Goal: Information Seeking & Learning: Find specific fact

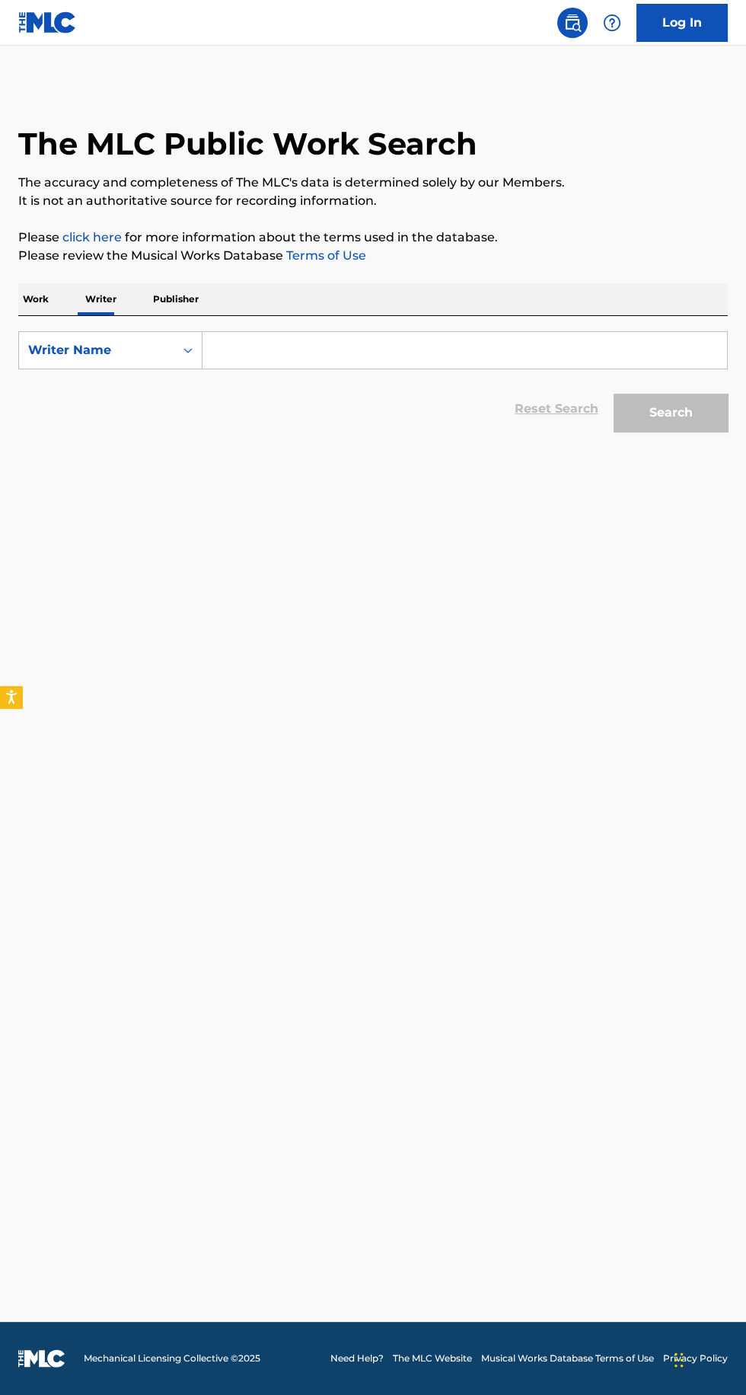
click at [259, 356] on input "Search Form" at bounding box center [465, 350] width 525 height 37
type input "[PERSON_NAME]"
click at [665, 424] on button "Search" at bounding box center [671, 413] width 114 height 38
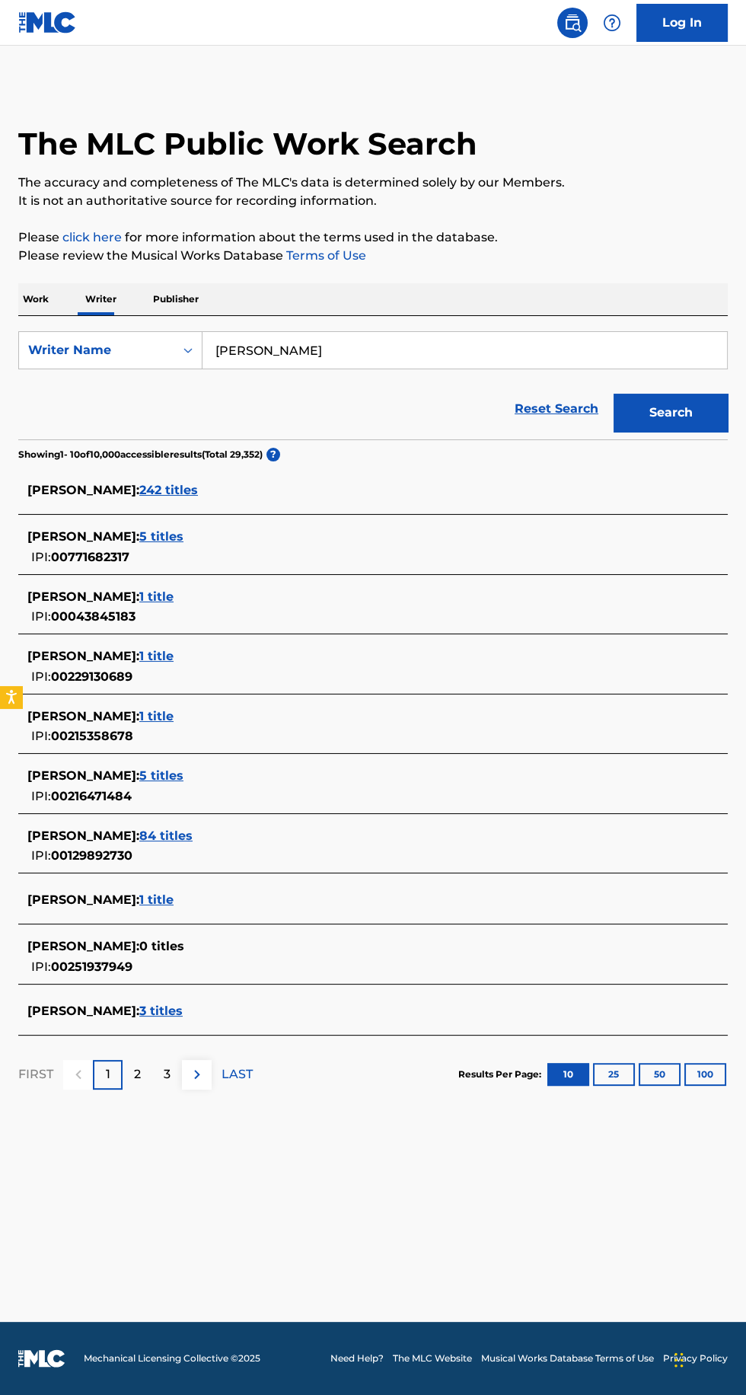
click at [170, 487] on span "242 titles" at bounding box center [168, 490] width 59 height 14
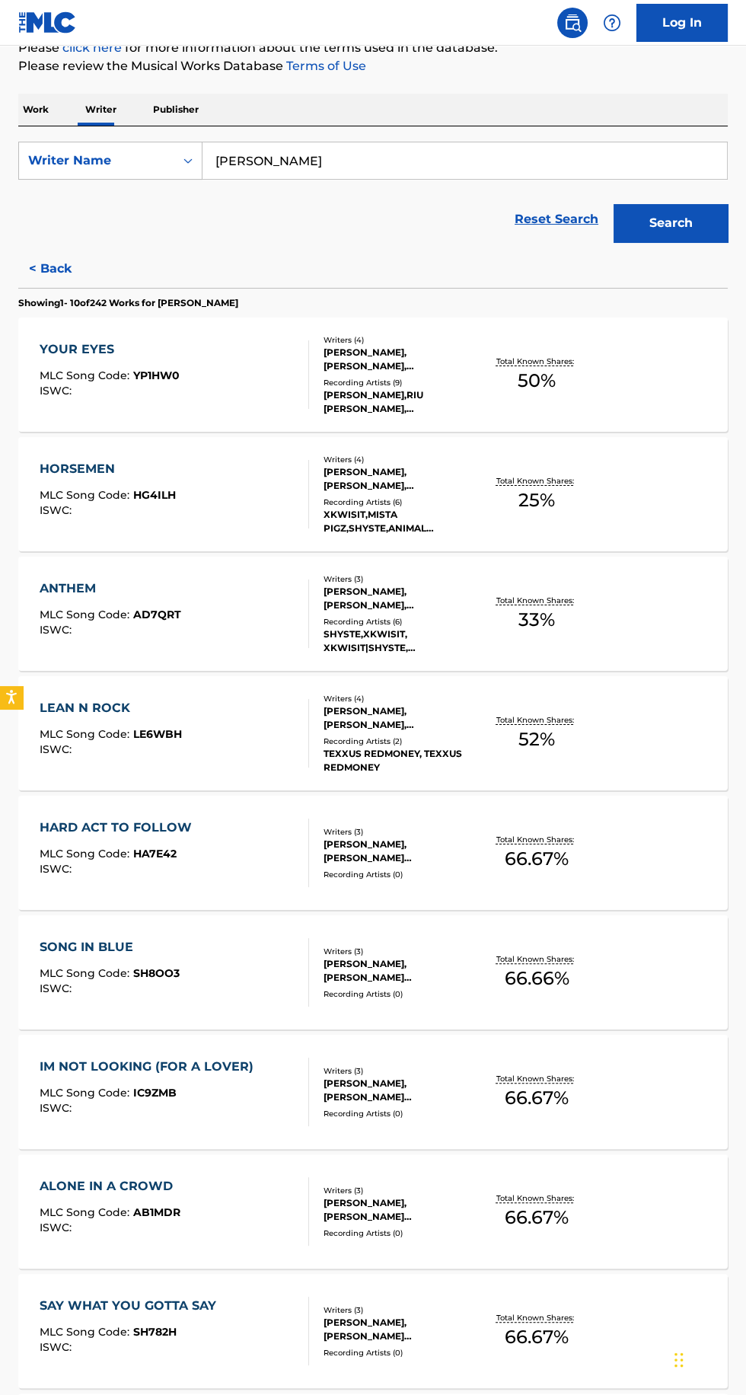
scroll to position [191, 0]
click at [628, 372] on div "YOUR EYES MLC Song Code : YP1HW0 ISWC : Writers ( 4 ) [PERSON_NAME], [PERSON_NA…" at bounding box center [373, 373] width 710 height 114
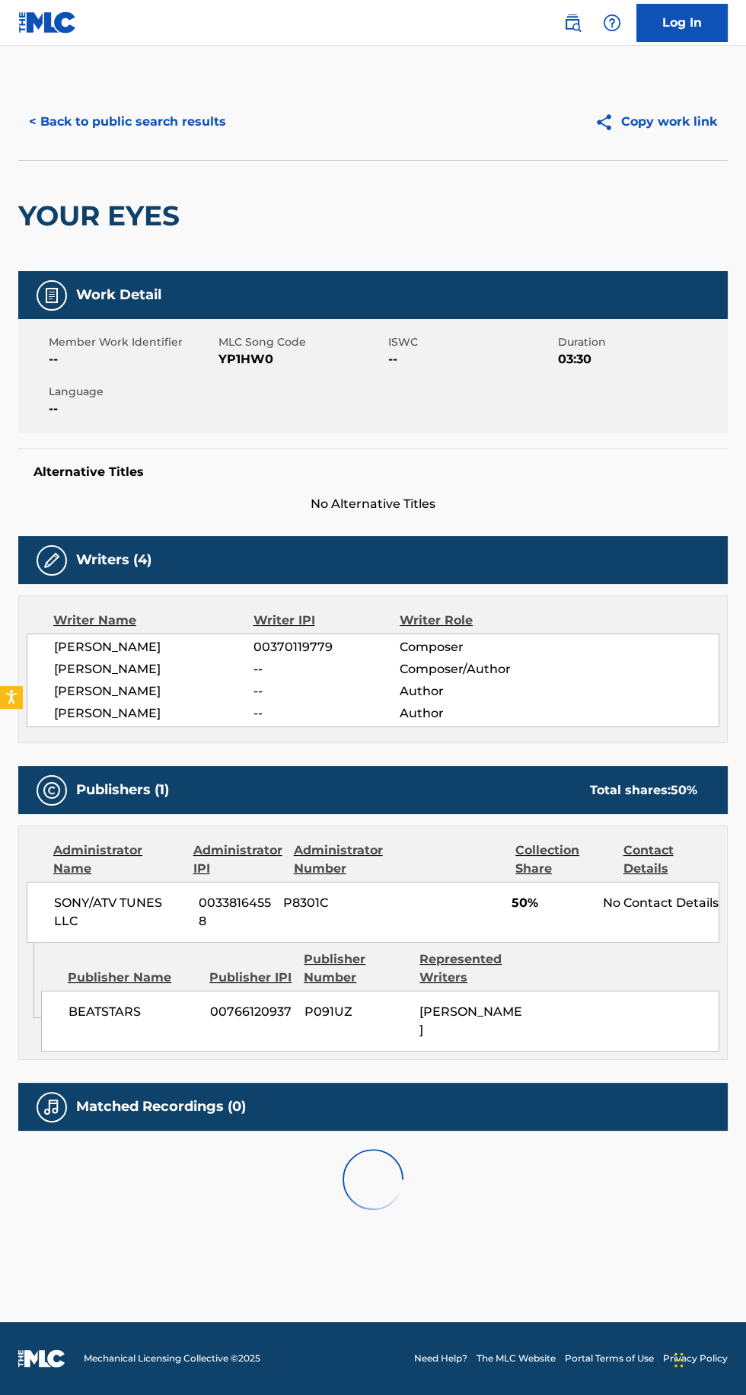
click at [209, 120] on button "< Back to public search results" at bounding box center [127, 122] width 219 height 38
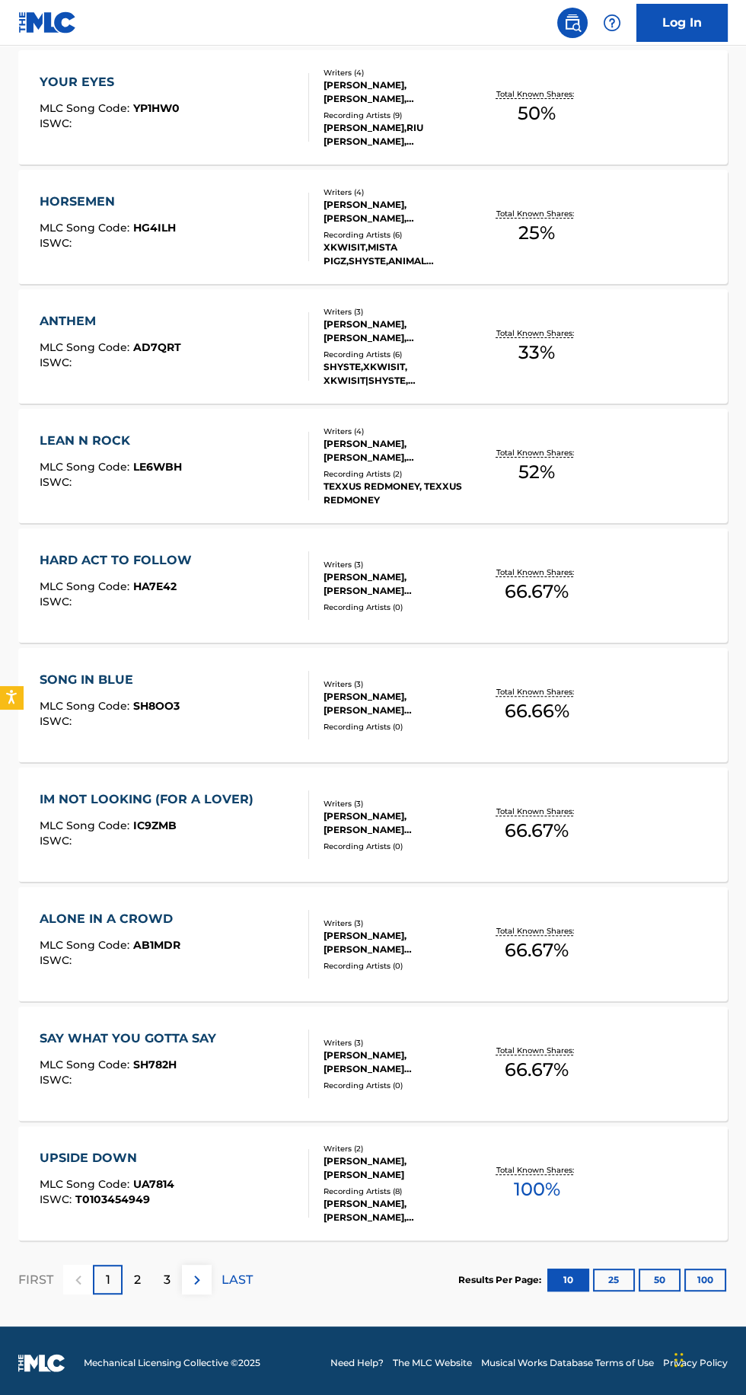
scroll to position [458, 0]
click at [548, 695] on p "Total Known Shares:" at bounding box center [536, 691] width 81 height 11
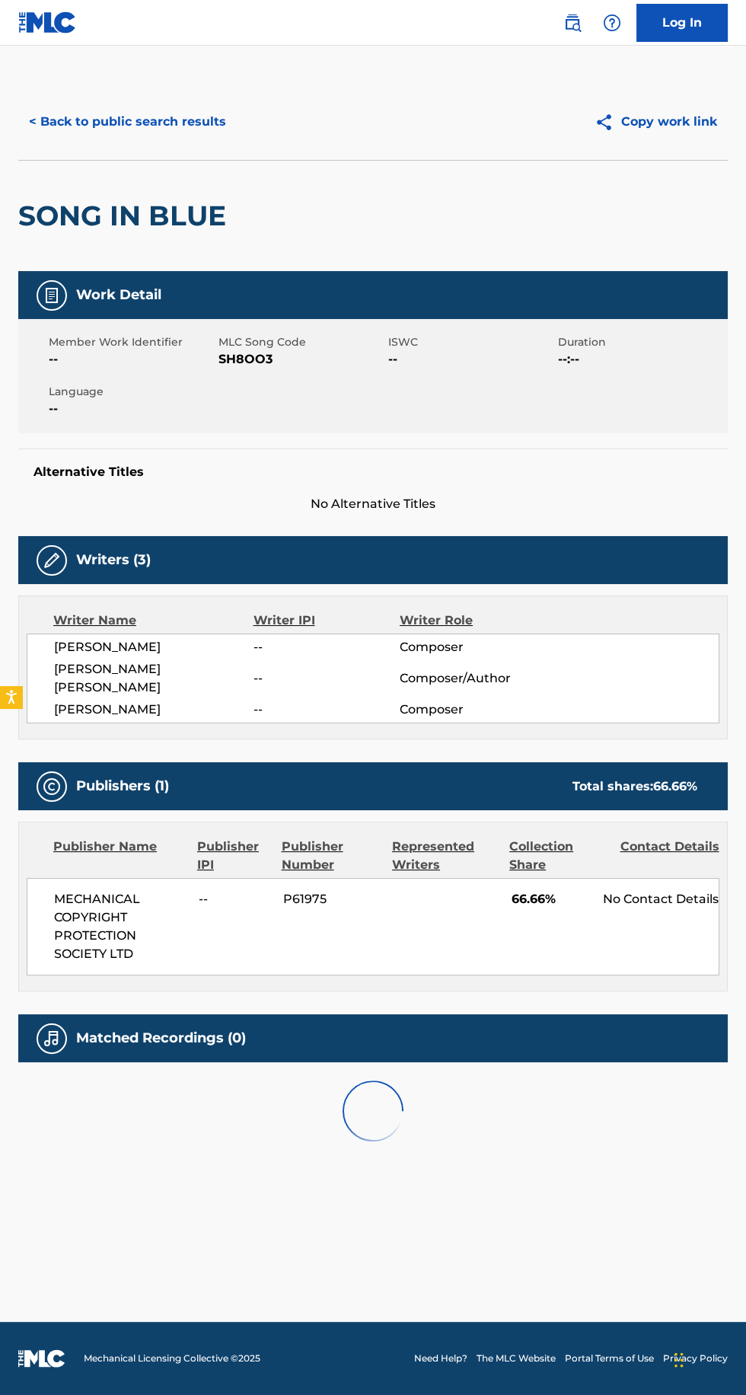
click at [175, 123] on button "< Back to public search results" at bounding box center [127, 122] width 219 height 38
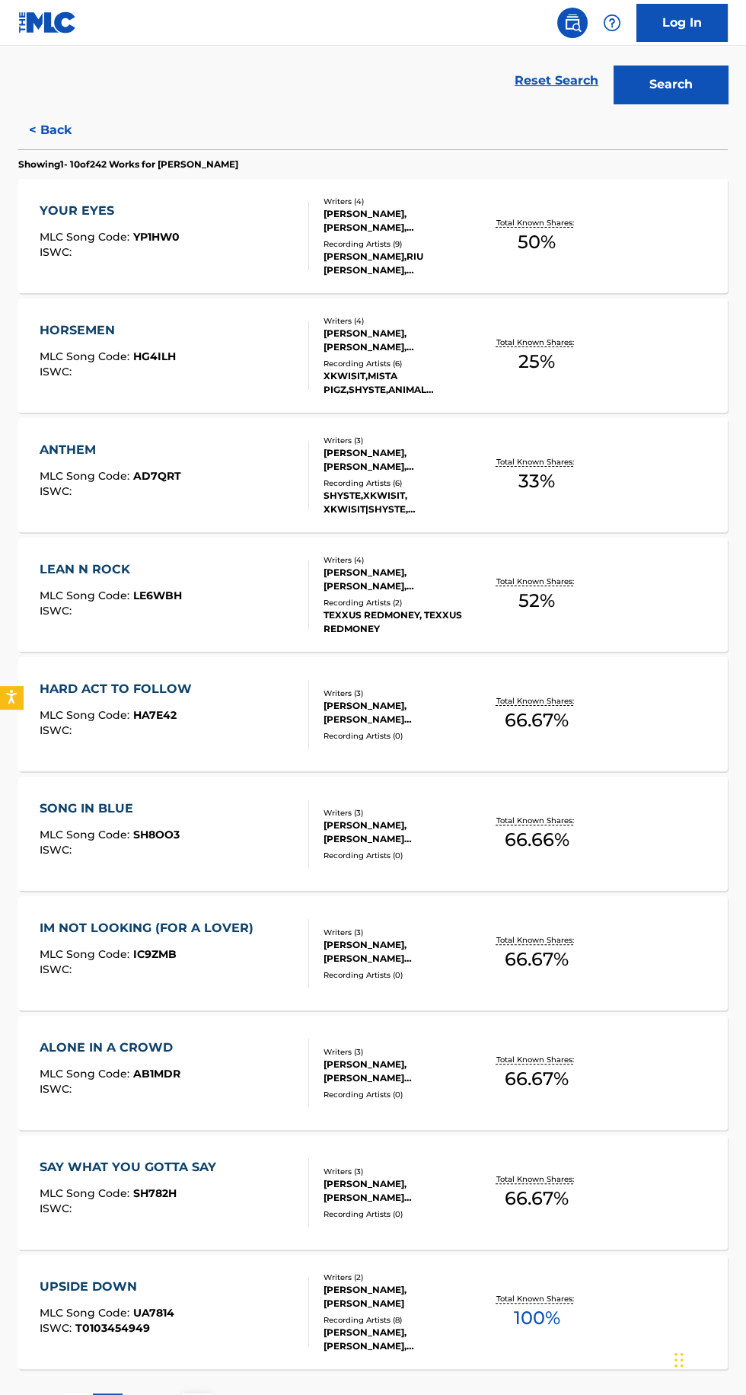
scroll to position [351, 0]
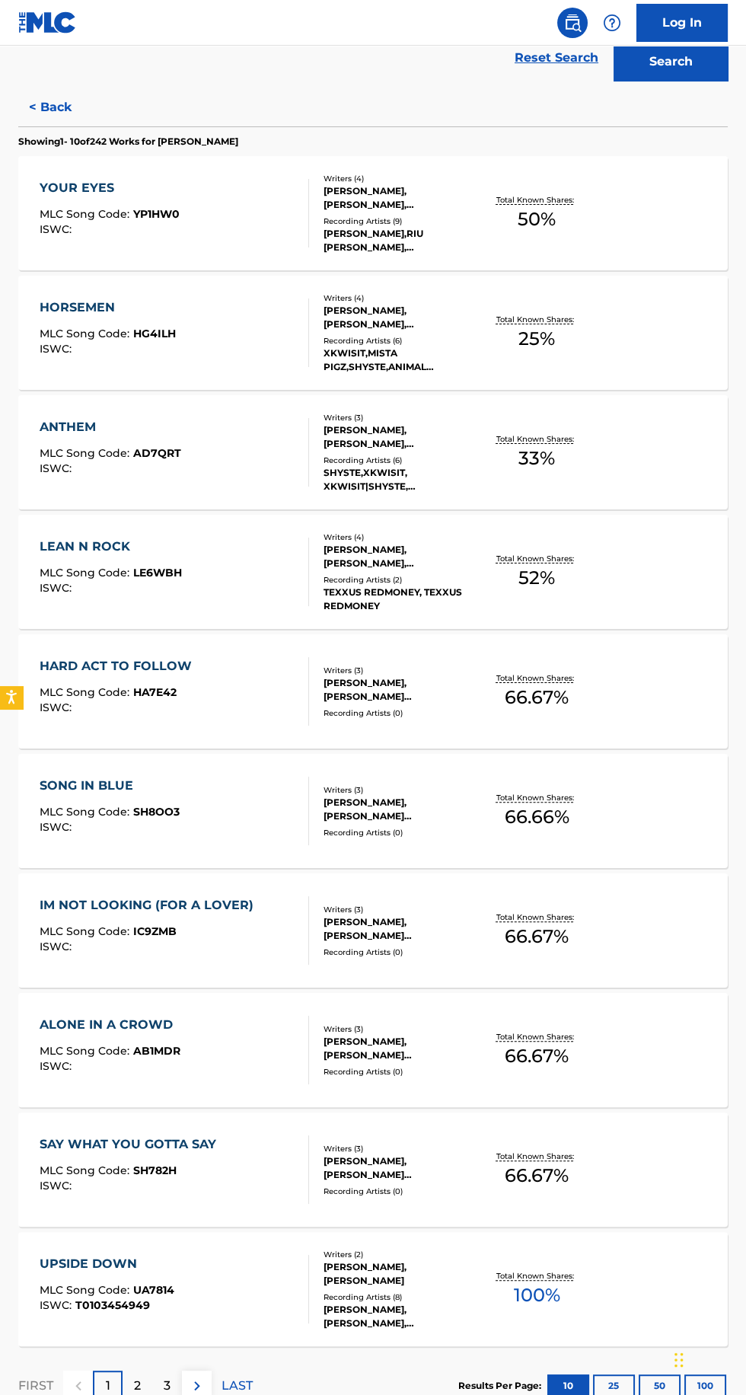
click at [545, 1274] on p "Total Known Shares:" at bounding box center [536, 1275] width 81 height 11
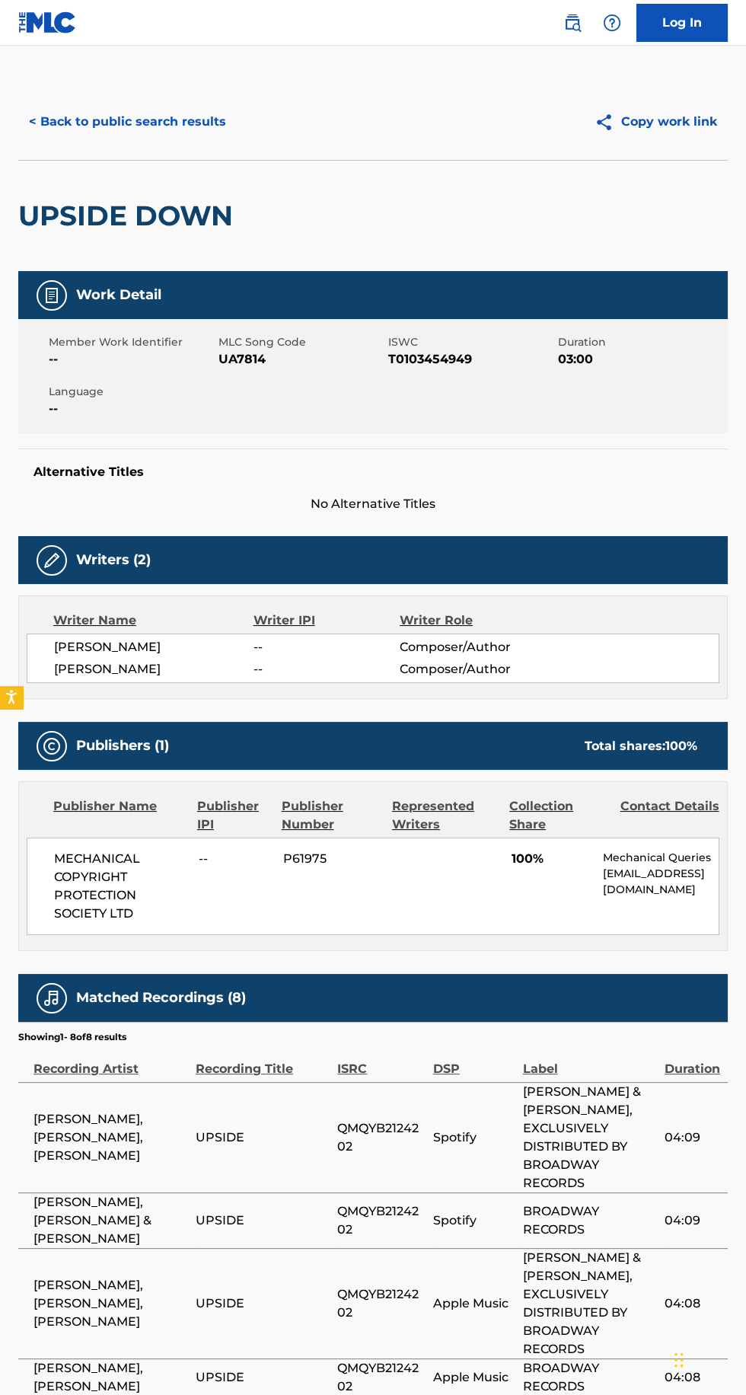
click at [175, 137] on button "< Back to public search results" at bounding box center [127, 122] width 219 height 38
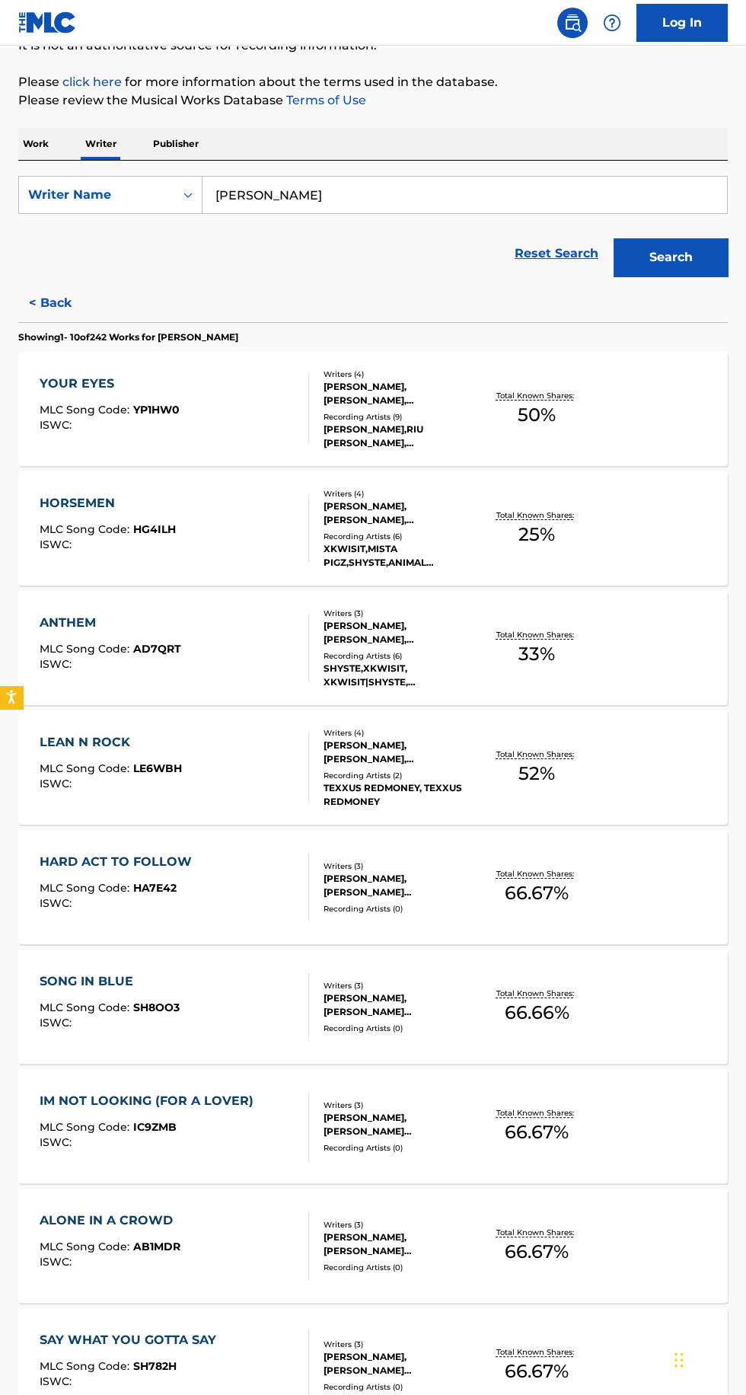
scroll to position [351, 0]
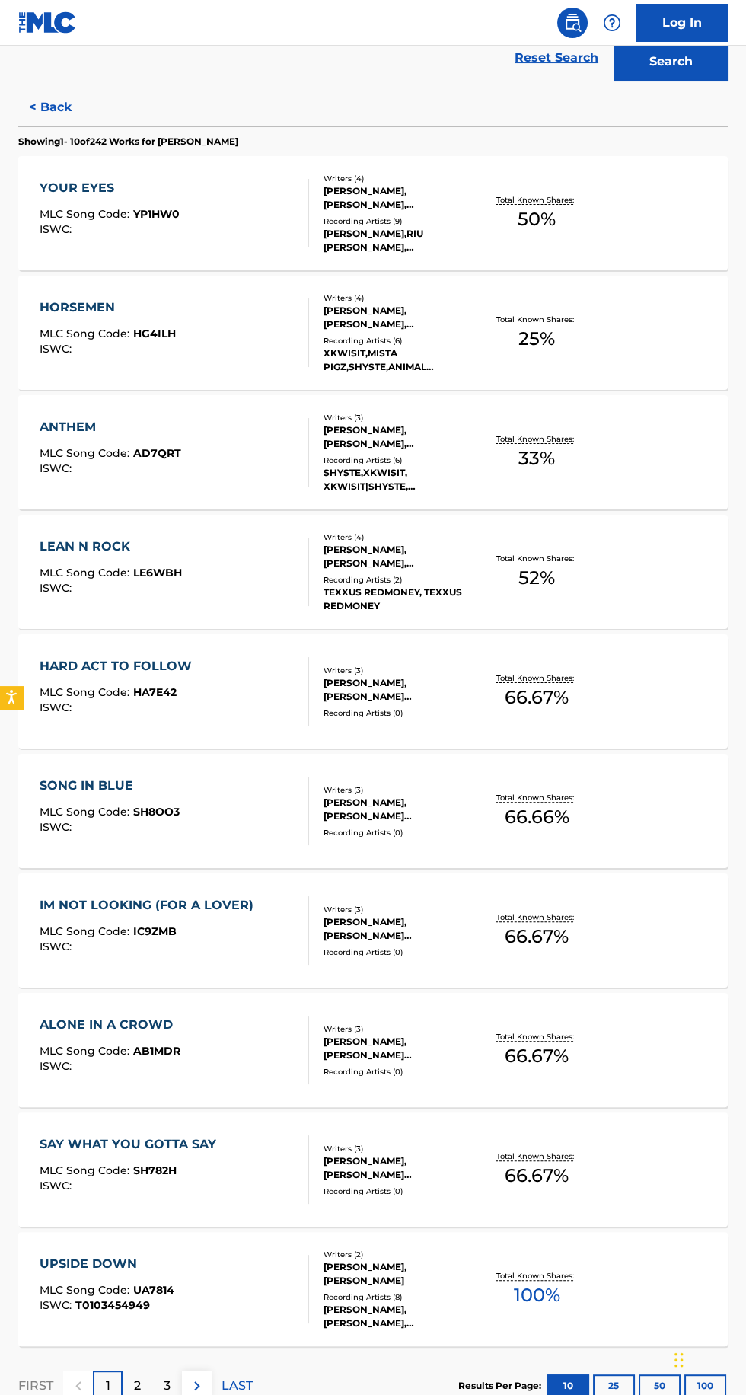
click at [167, 1384] on p "3" at bounding box center [167, 1386] width 7 height 18
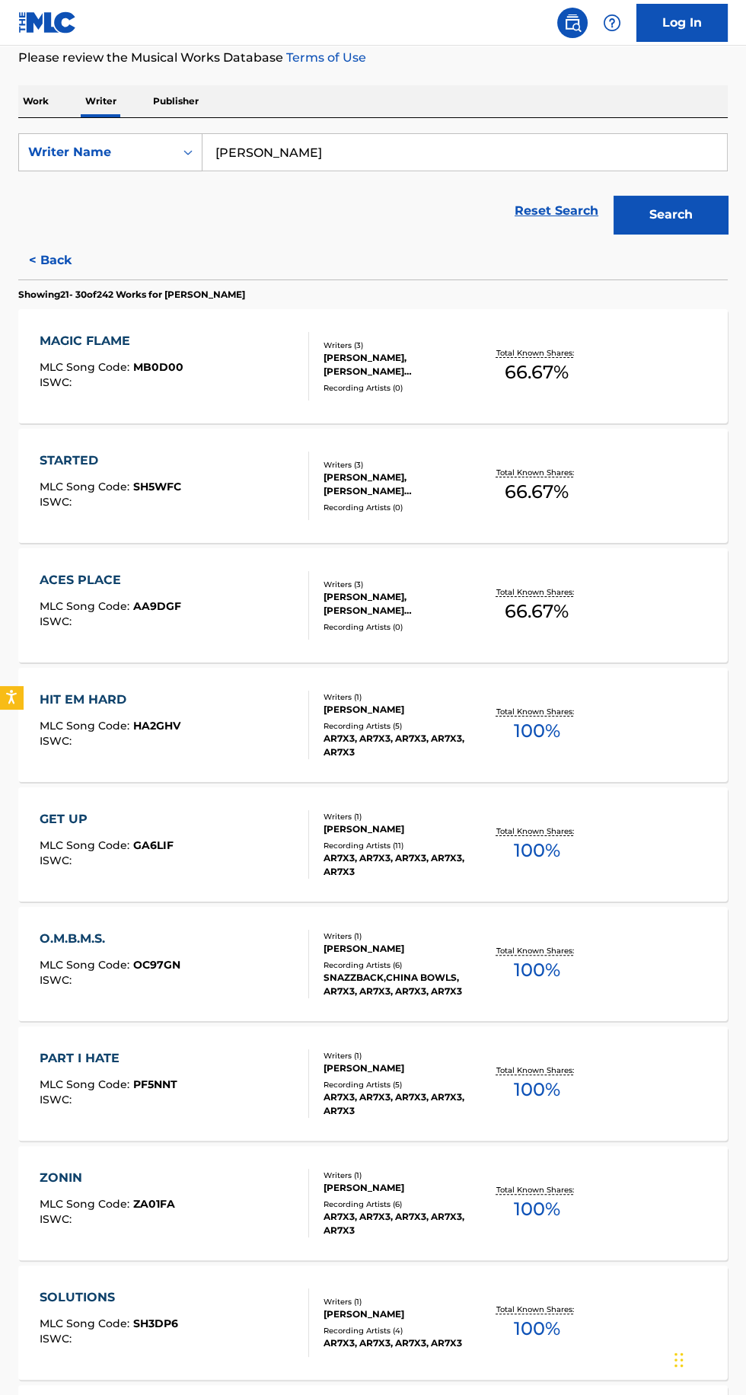
scroll to position [268, 0]
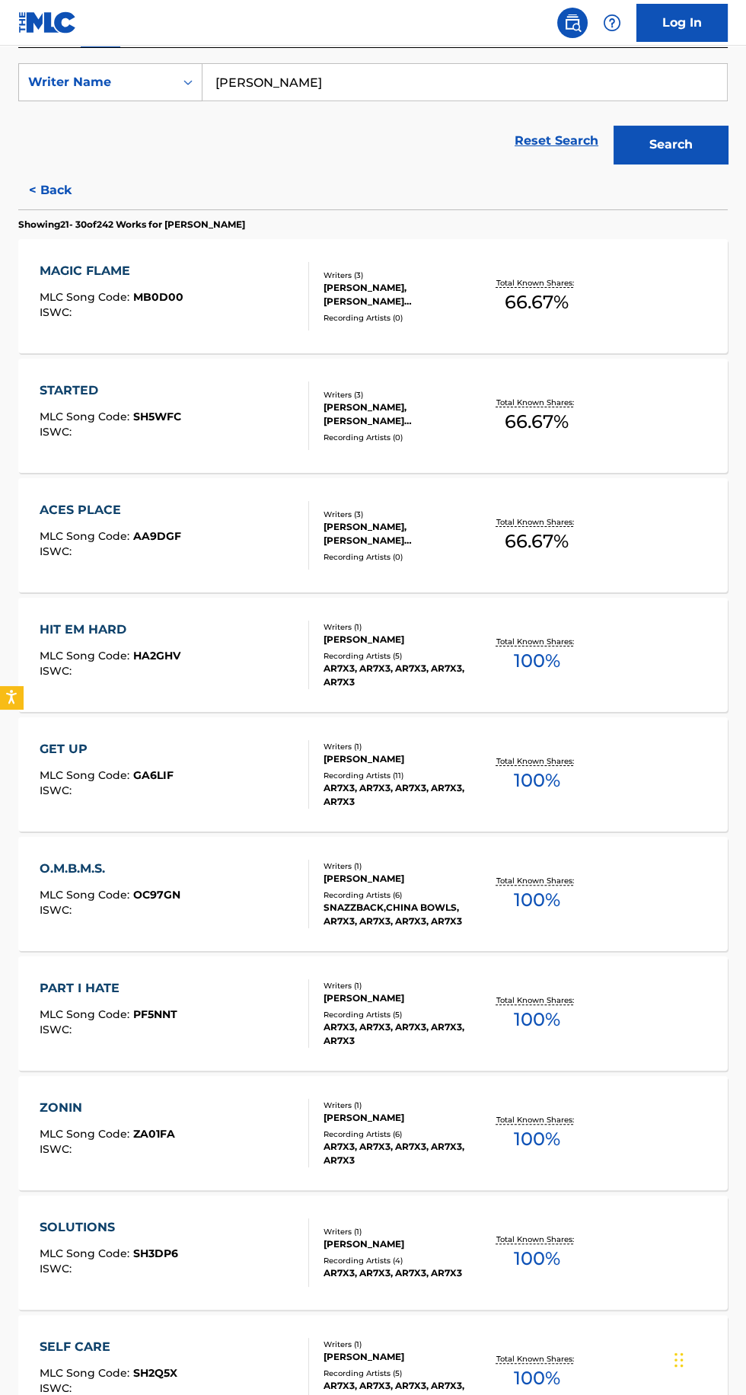
click at [460, 667] on div "AR7X3, AR7X3, AR7X3, AR7X3, AR7X3" at bounding box center [401, 675] width 154 height 27
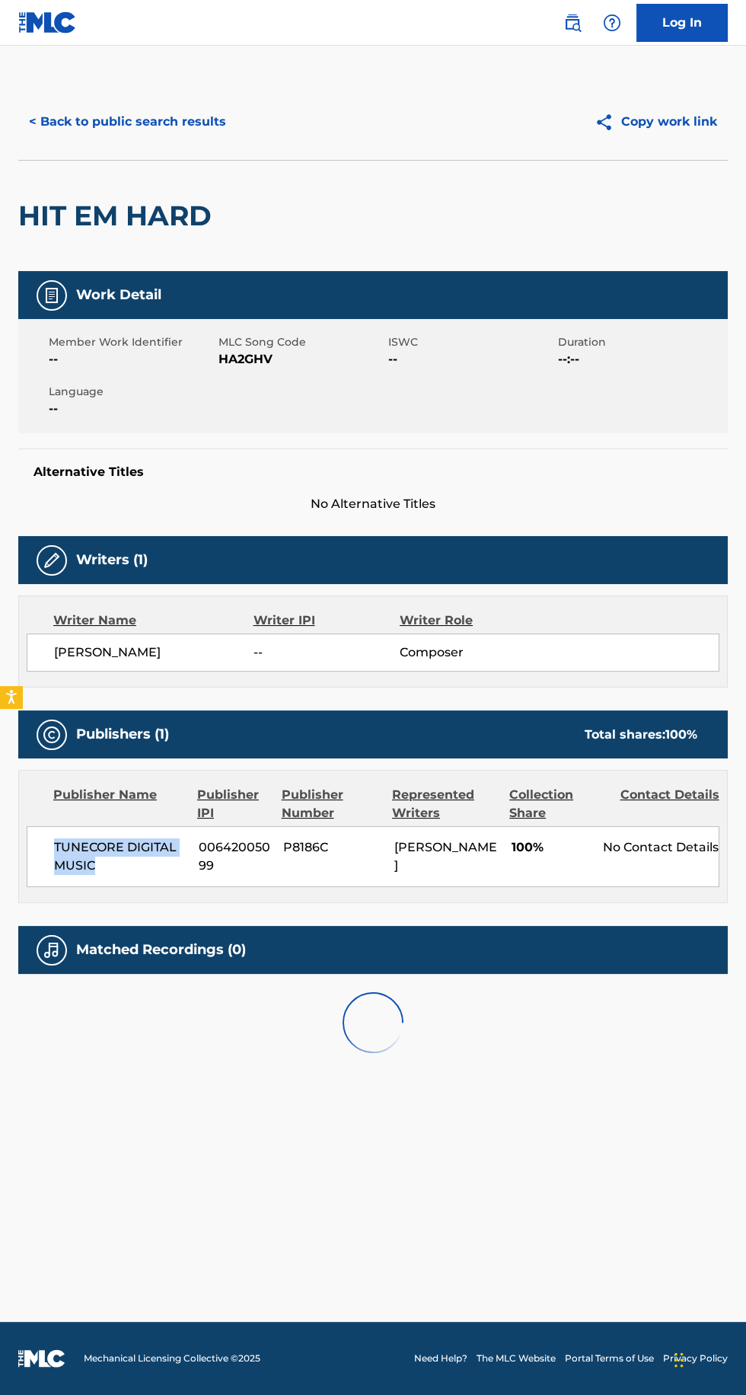
copy span "TUNECORE DIGITAL MUSIC"
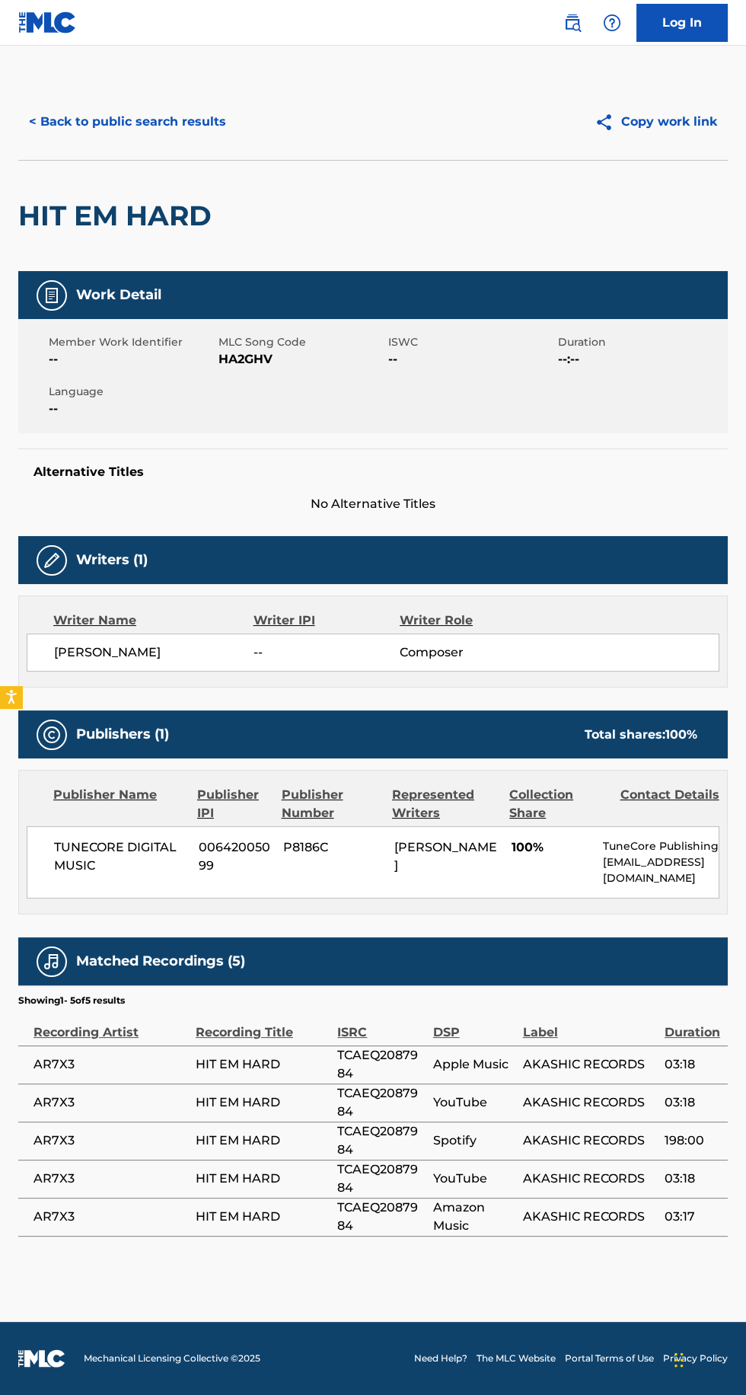
click at [188, 122] on button "< Back to public search results" at bounding box center [127, 122] width 219 height 38
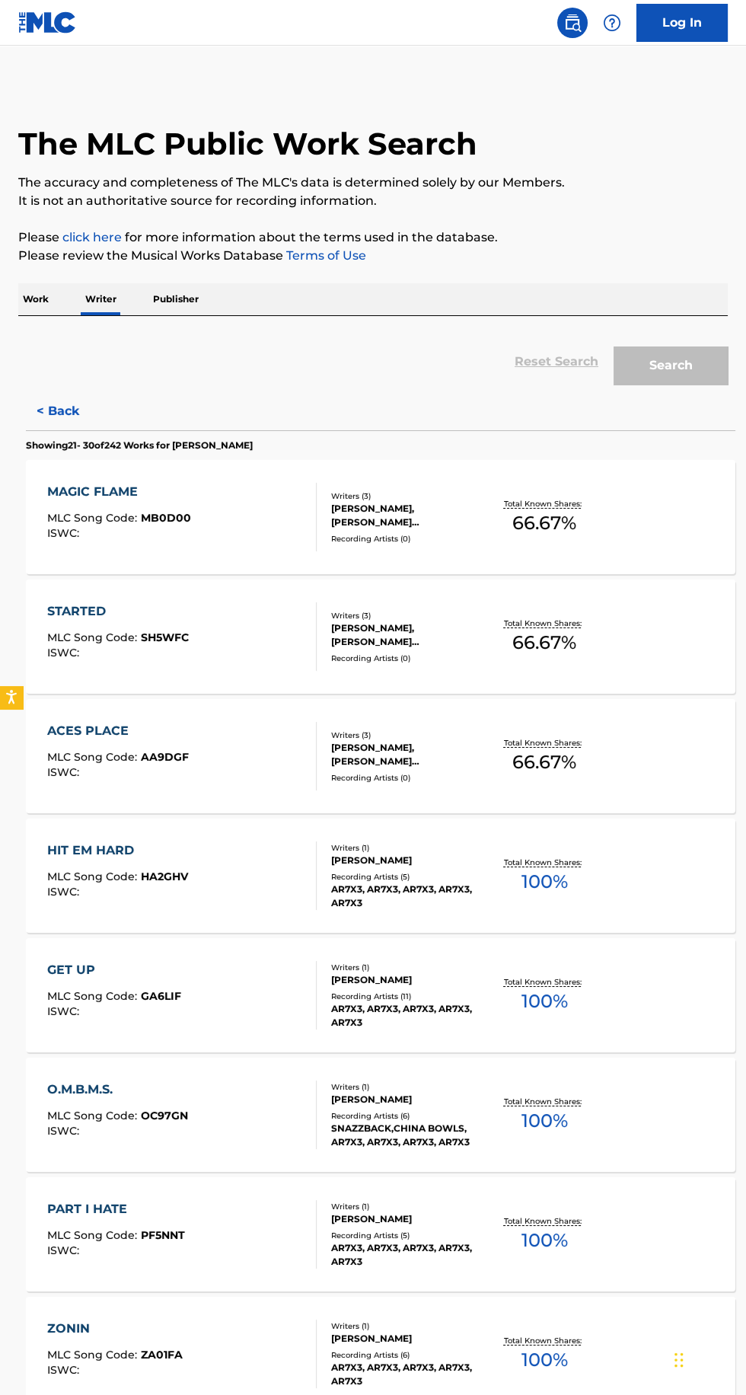
scroll to position [108, 0]
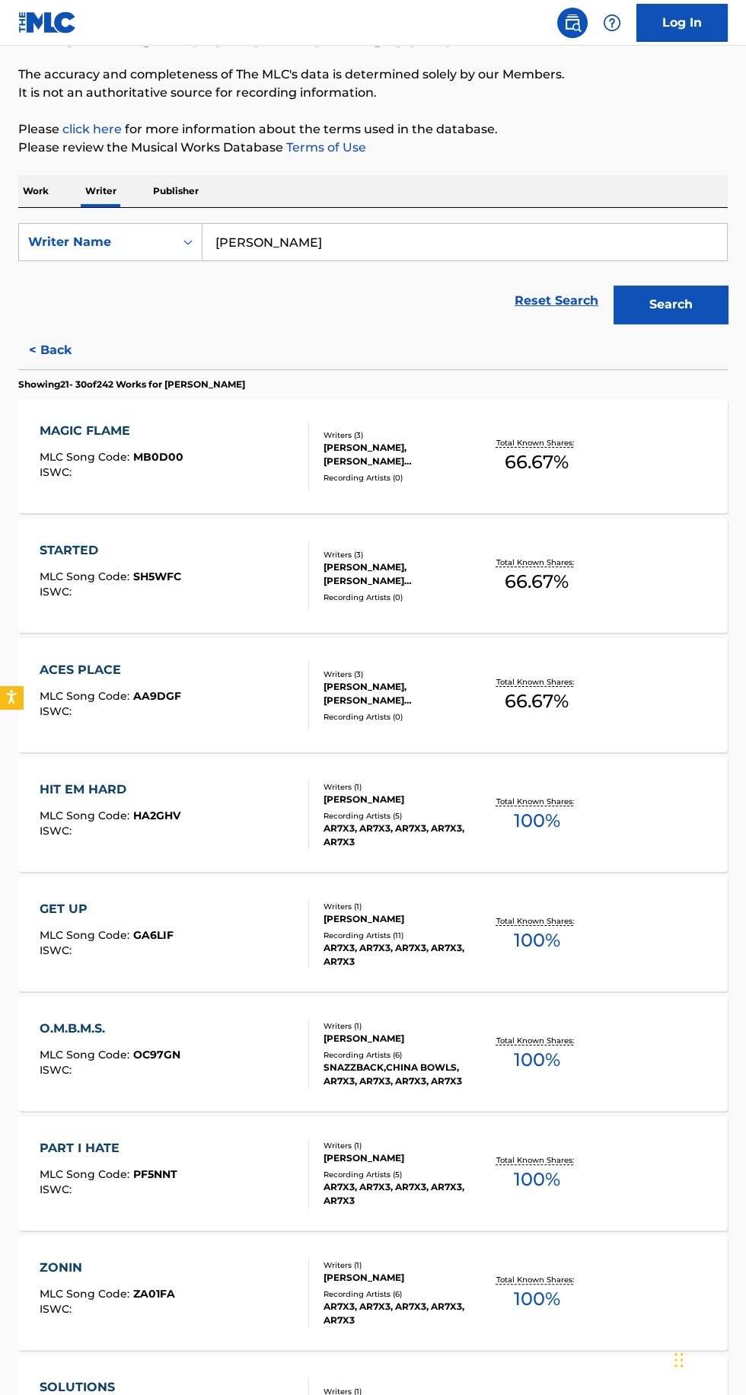
type input "[PERSON_NAME]"
click at [680, 286] on button "Search" at bounding box center [671, 305] width 114 height 38
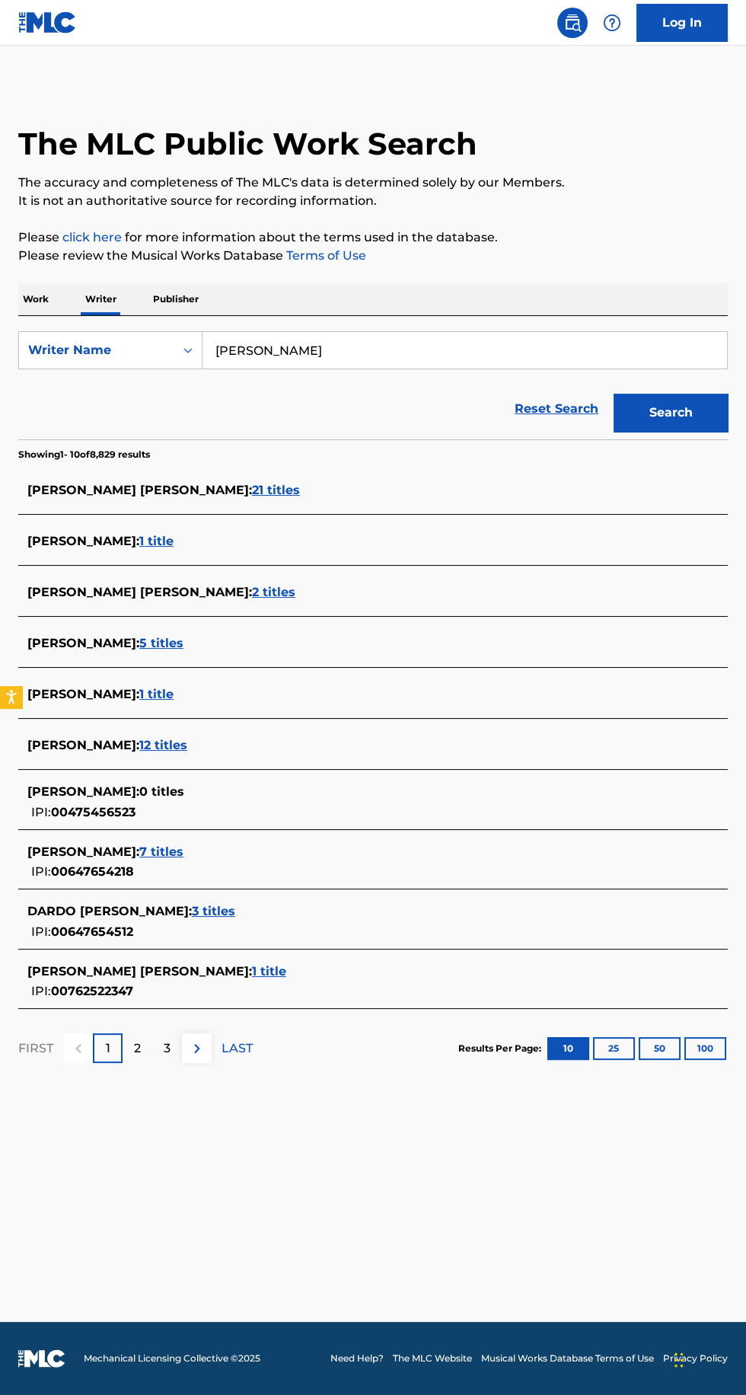
click at [168, 687] on span "1 title" at bounding box center [156, 694] width 34 height 14
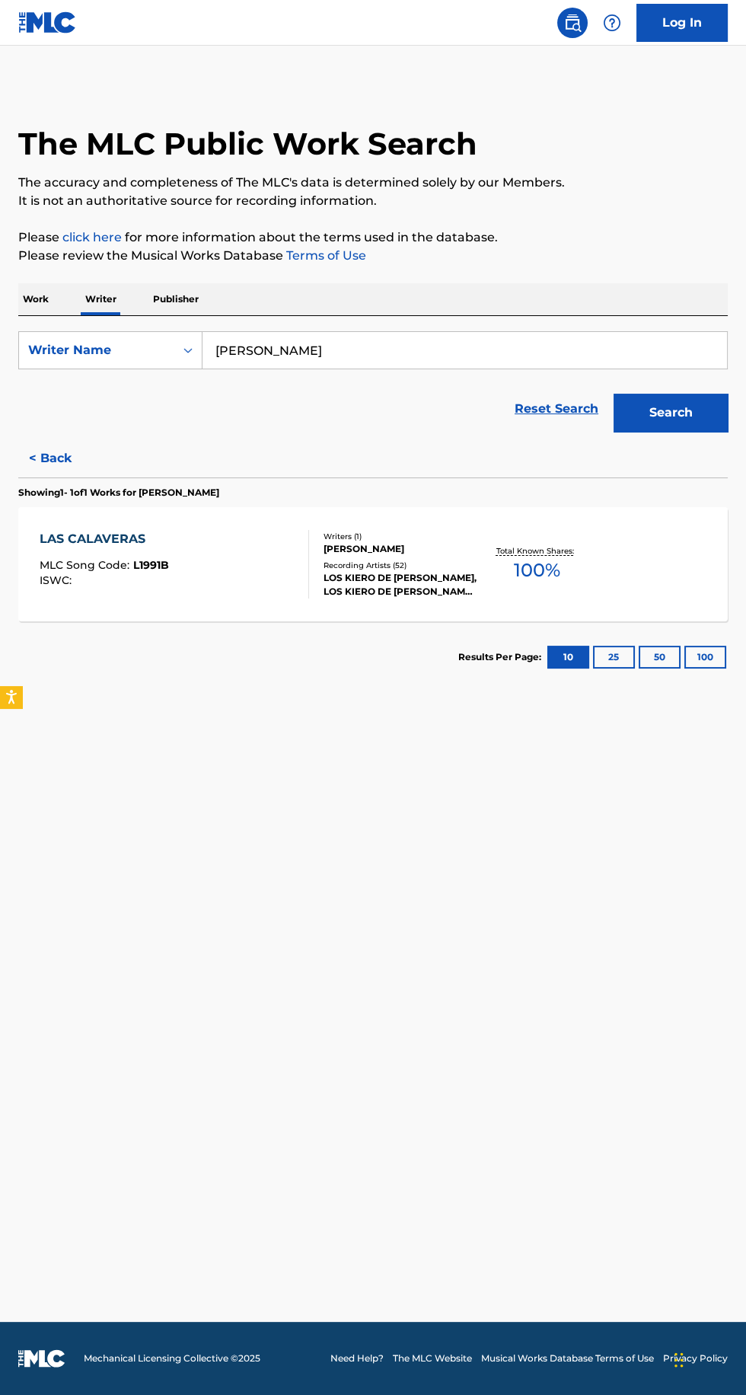
click at [497, 545] on p "Total Known Shares:" at bounding box center [536, 550] width 81 height 11
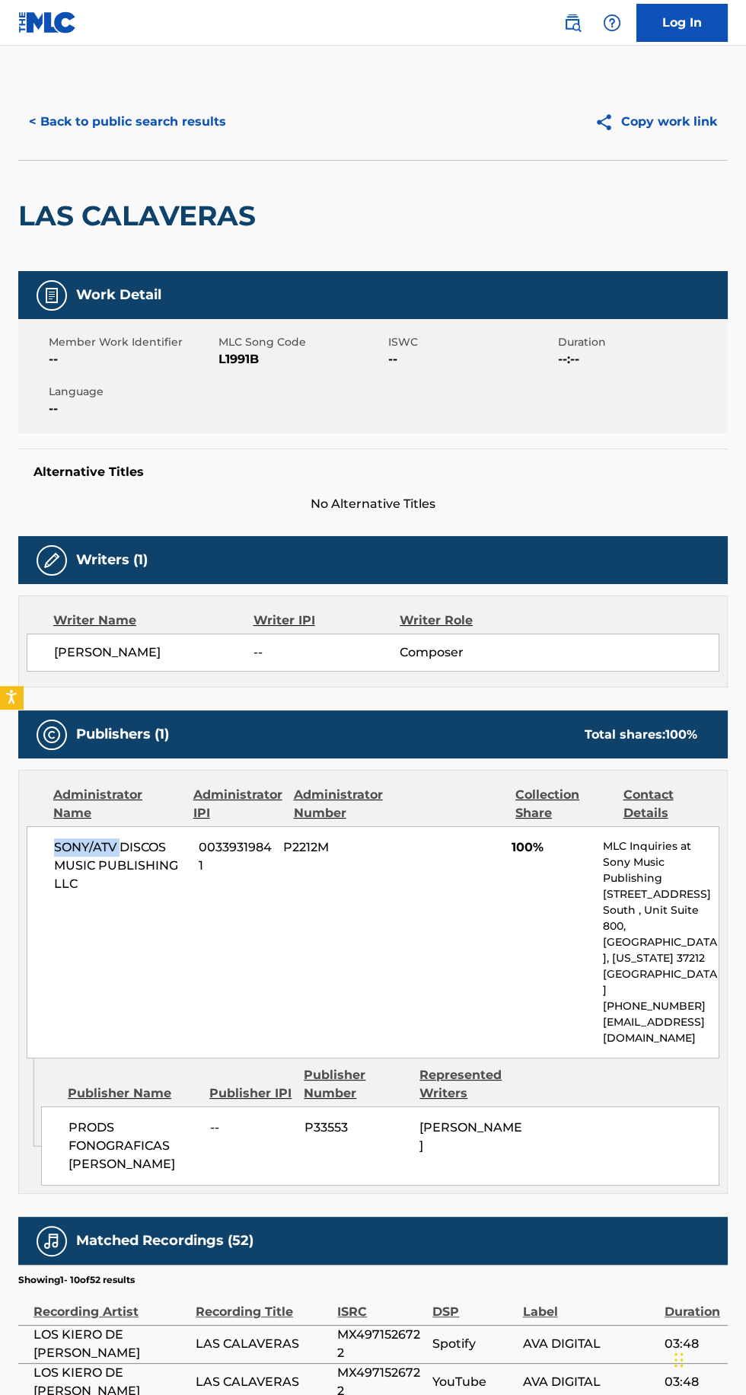
copy span "SONY/ATV"
click at [200, 123] on button "< Back to public search results" at bounding box center [127, 122] width 219 height 38
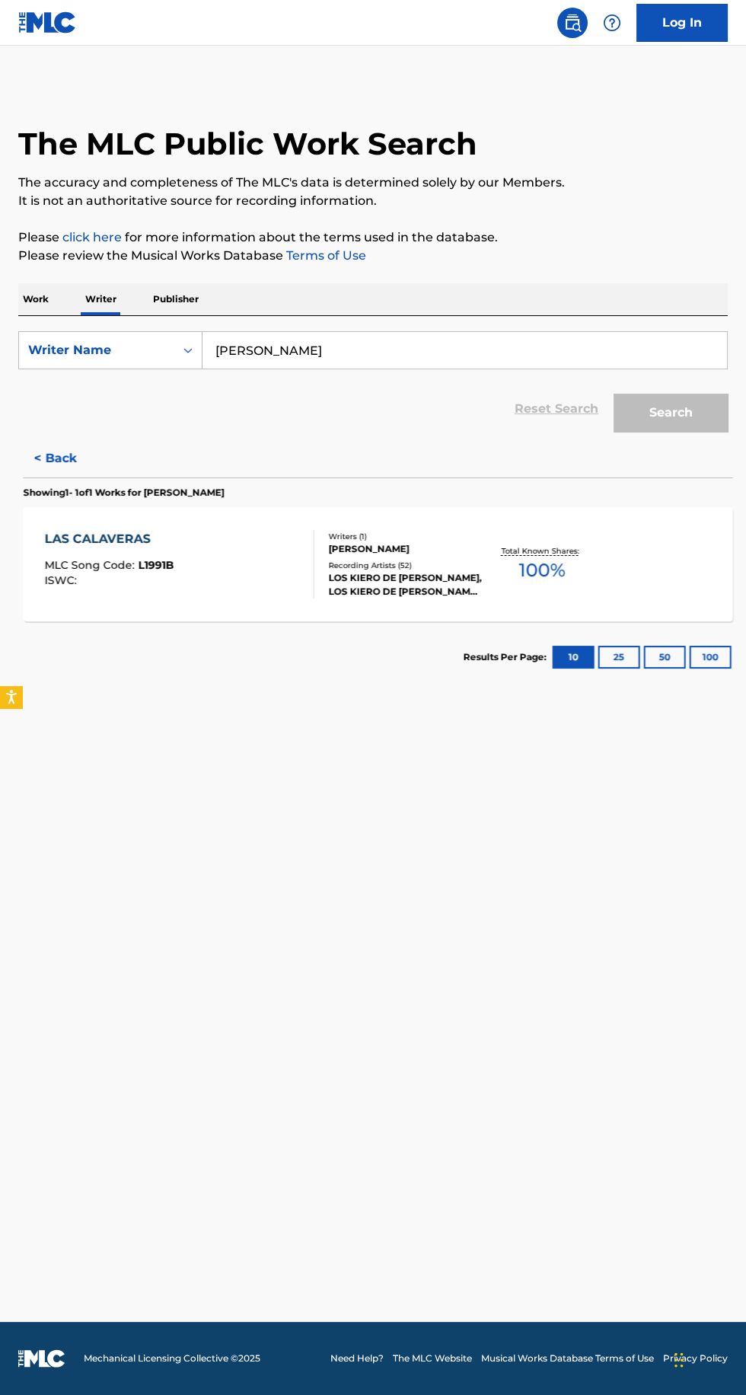
scroll to position [108, 0]
click at [290, 439] on div "< Back Showing 1 - 1 of 1 Works for [PERSON_NAME] LAS CALAVERAS MLC Song Code :…" at bounding box center [373, 566] width 710 height 254
click at [299, 439] on div "< Back Showing 1 - 1 of 1 Works for [PERSON_NAME] LAS CALAVERAS MLC Song Code :…" at bounding box center [373, 566] width 710 height 254
click at [699, 394] on button "Search" at bounding box center [671, 413] width 114 height 38
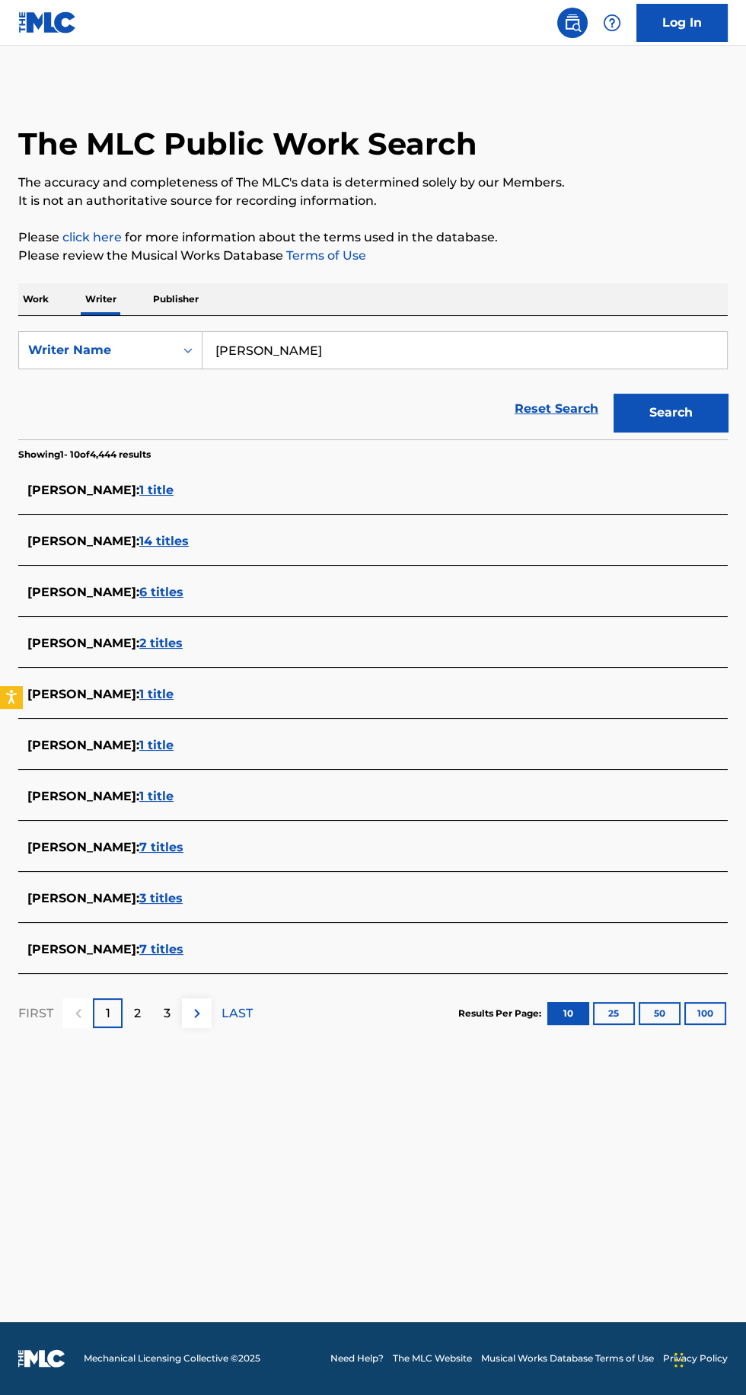
click at [245, 332] on input "[PERSON_NAME]" at bounding box center [465, 350] width 525 height 37
click at [672, 394] on button "Search" at bounding box center [671, 413] width 114 height 38
type input "[PERSON_NAME]"
click at [673, 394] on button "Search" at bounding box center [671, 413] width 114 height 38
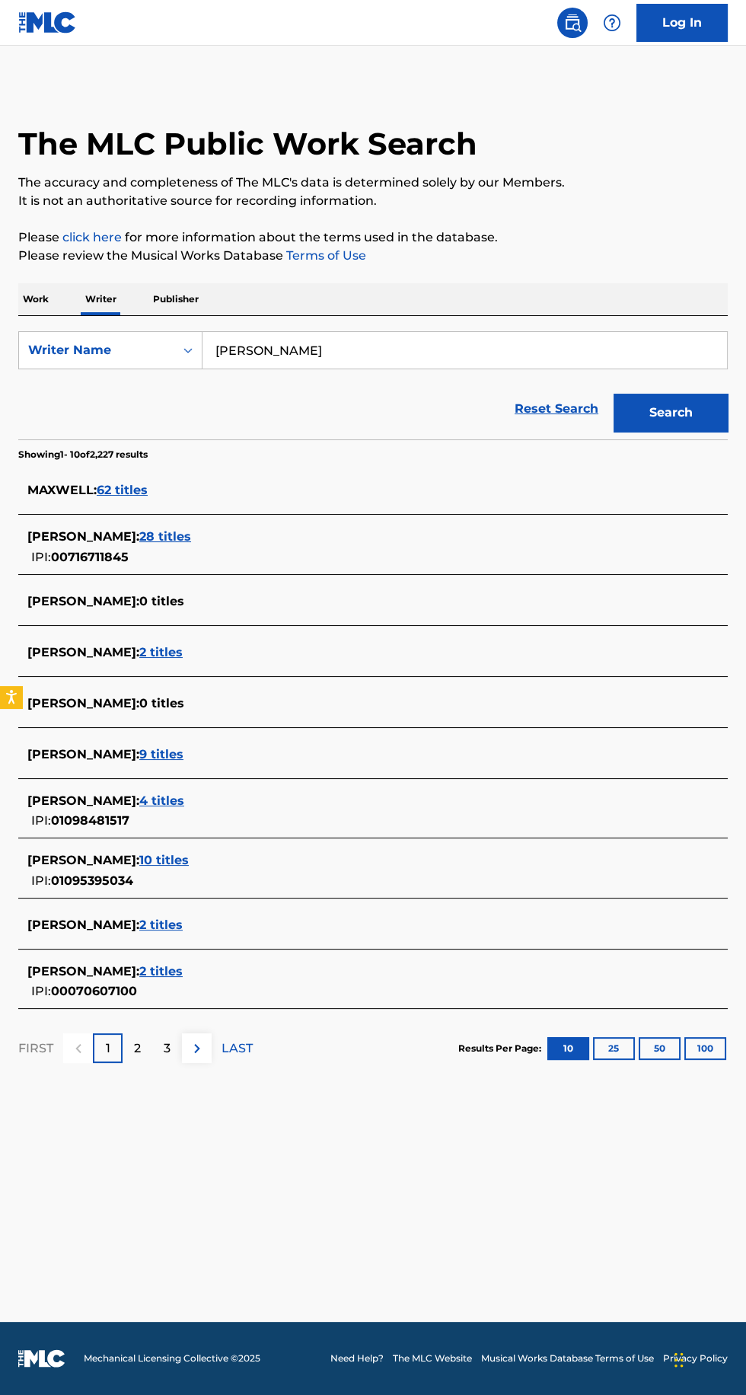
click at [184, 794] on span "4 titles" at bounding box center [161, 801] width 45 height 14
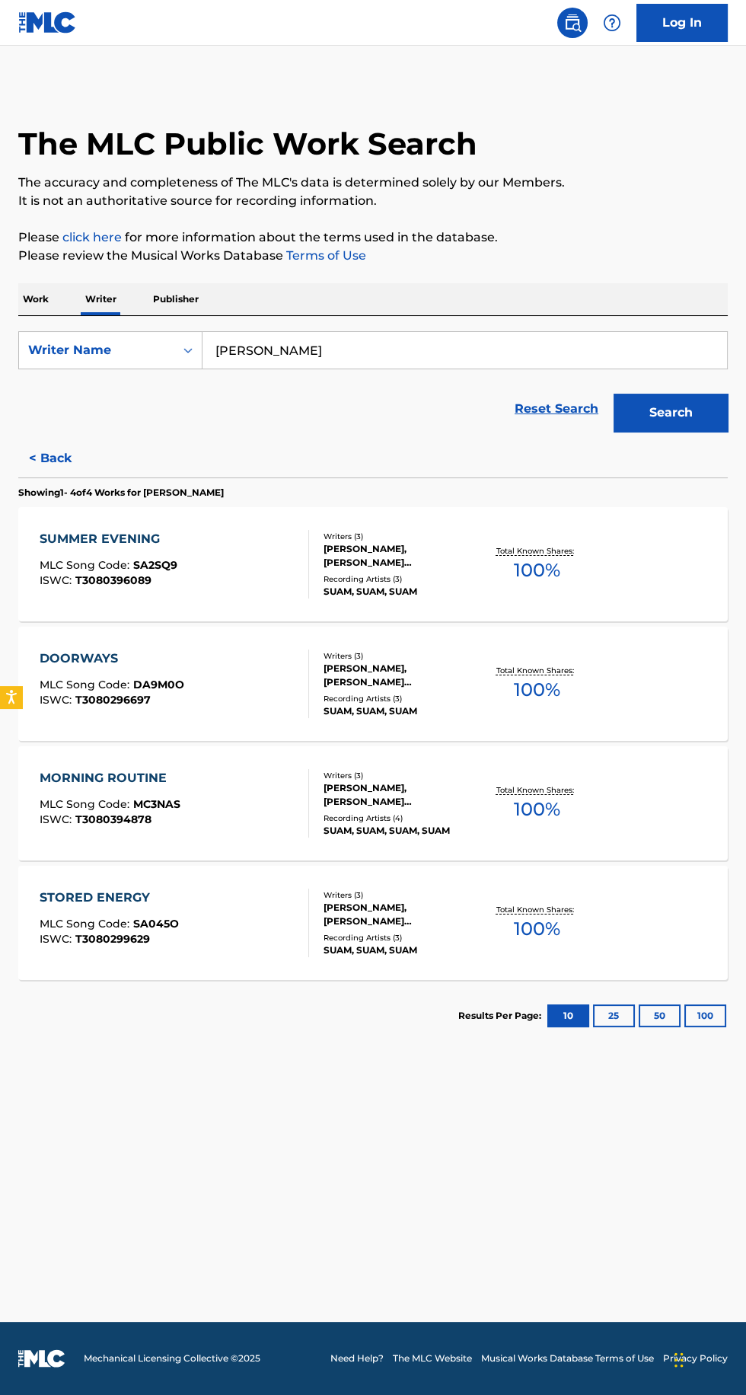
click at [606, 507] on div "SUMMER EVENING MLC Song Code : SA2SQ9 ISWC : T3080396089 Writers ( 3 ) [PERSON_…" at bounding box center [373, 564] width 710 height 114
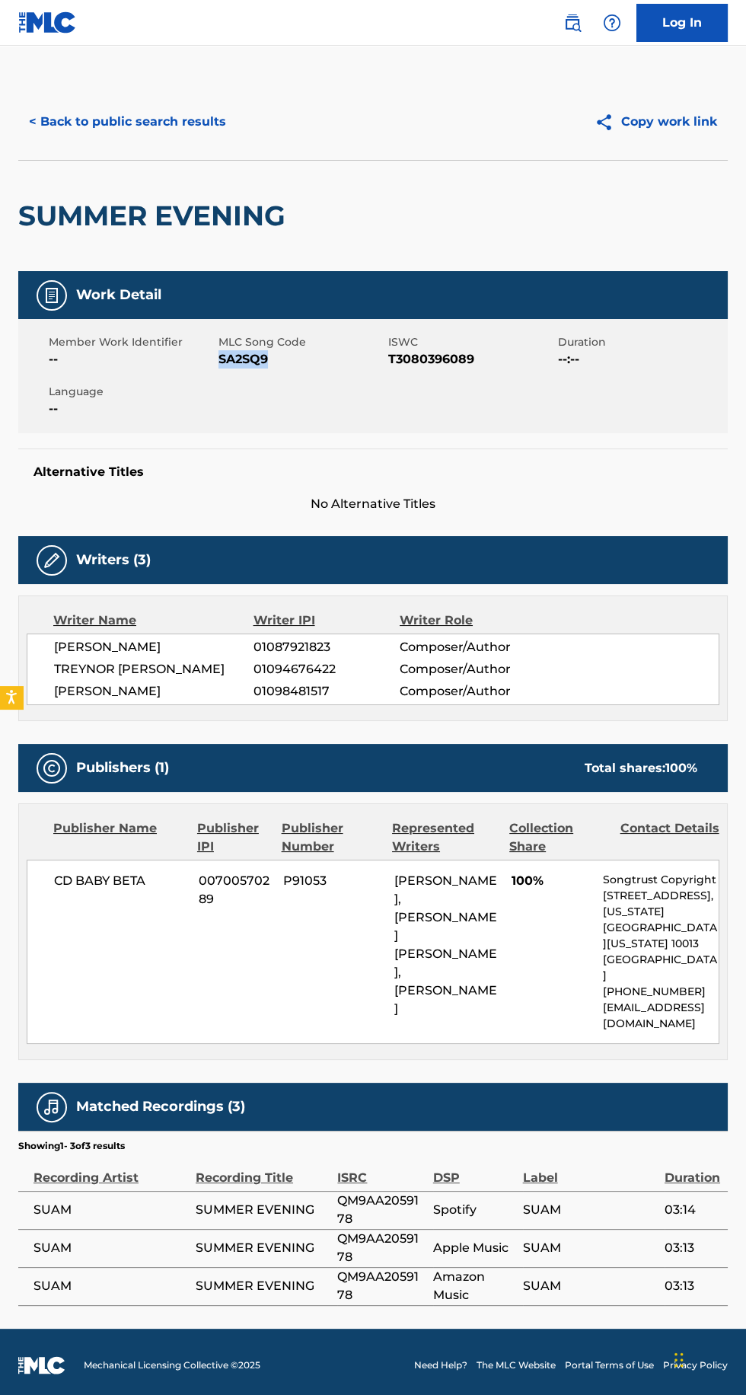
copy span "SA2SQ9"
copy span "CD BABY BETA"
copy span "[PERSON_NAME]"
click at [336, 712] on div "Writer Name Writer IPI Writer Role [PERSON_NAME] 01087921823 Composer/Author [P…" at bounding box center [373, 659] width 710 height 126
copy span "01098481517"
